Goal: Transaction & Acquisition: Purchase product/service

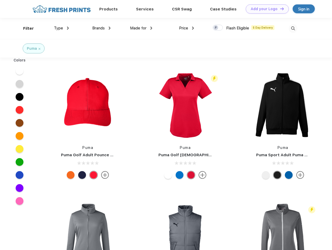
click at [265, 9] on link "Add your Logo Design Tool" at bounding box center [266, 8] width 43 height 9
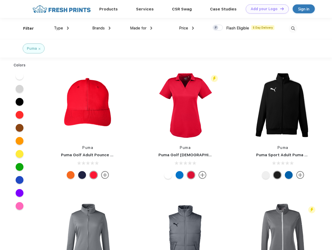
click at [0, 0] on div "Design Tool" at bounding box center [0, 0] width 0 height 0
click at [279, 9] on link "Add your Logo Design Tool" at bounding box center [266, 8] width 43 height 9
click at [25, 28] on div "Filter" at bounding box center [28, 29] width 11 height 6
click at [61, 28] on span "Type" at bounding box center [58, 28] width 9 height 5
click at [101, 28] on span "Brands" at bounding box center [98, 28] width 12 height 5
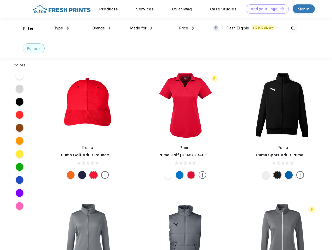
click at [141, 28] on span "Made for" at bounding box center [138, 28] width 16 height 5
click at [186, 28] on span "Price" at bounding box center [183, 28] width 9 height 5
click at [218, 28] on div at bounding box center [217, 28] width 10 height 6
click at [216, 28] on input "checkbox" at bounding box center [213, 25] width 3 height 3
click at [292, 28] on img at bounding box center [292, 28] width 9 height 9
